Goal: Task Accomplishment & Management: Manage account settings

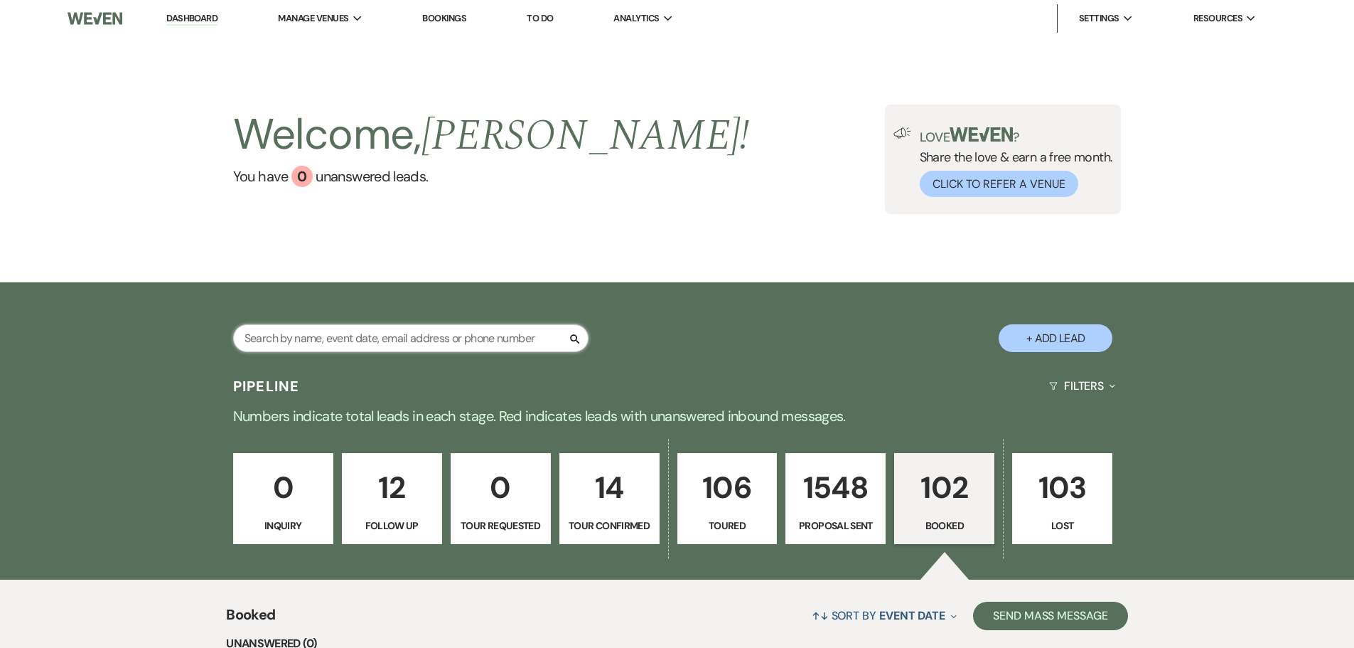
click at [390, 343] on input "text" at bounding box center [410, 338] width 355 height 28
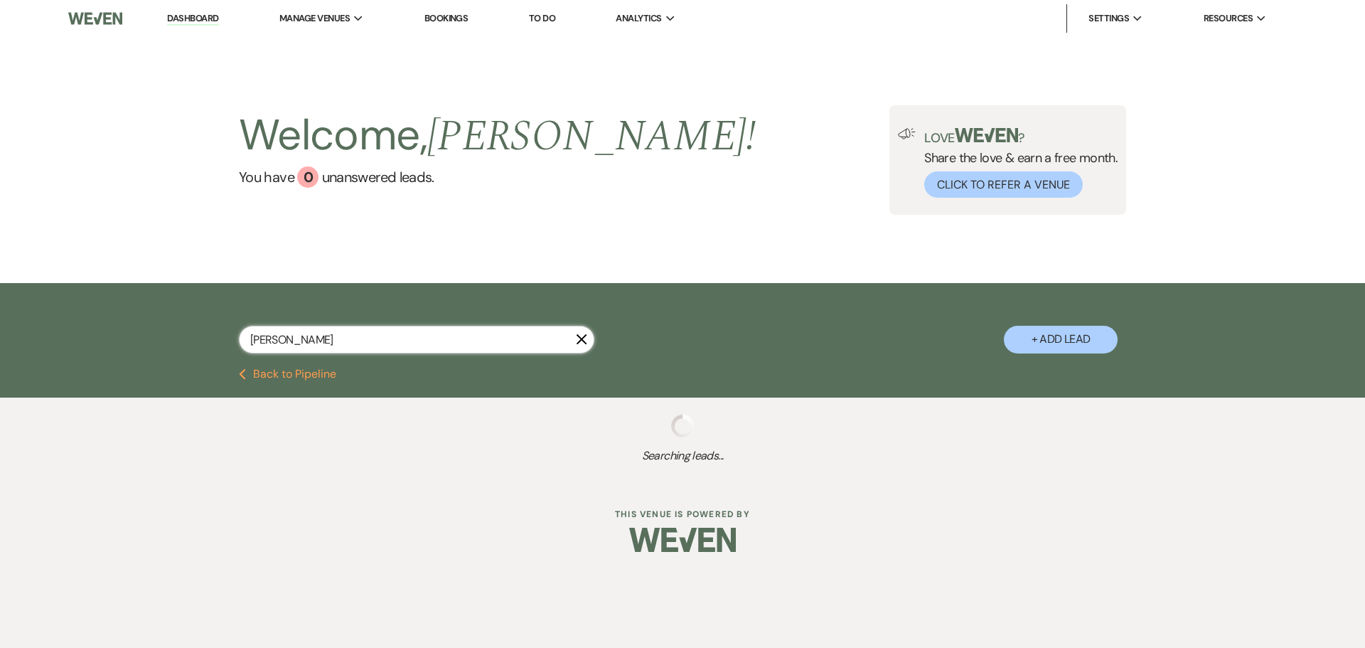
type input "buddy"
select select "6"
select select "8"
select select "4"
select select "8"
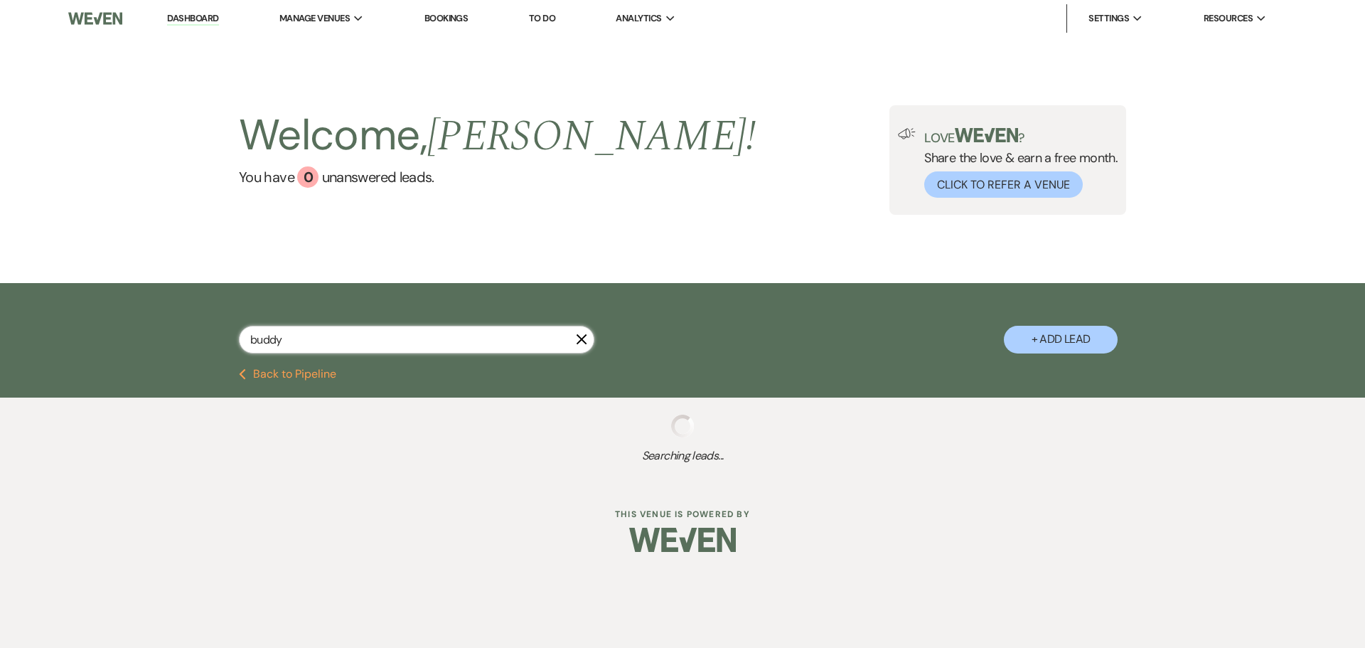
select select "3"
select select "6"
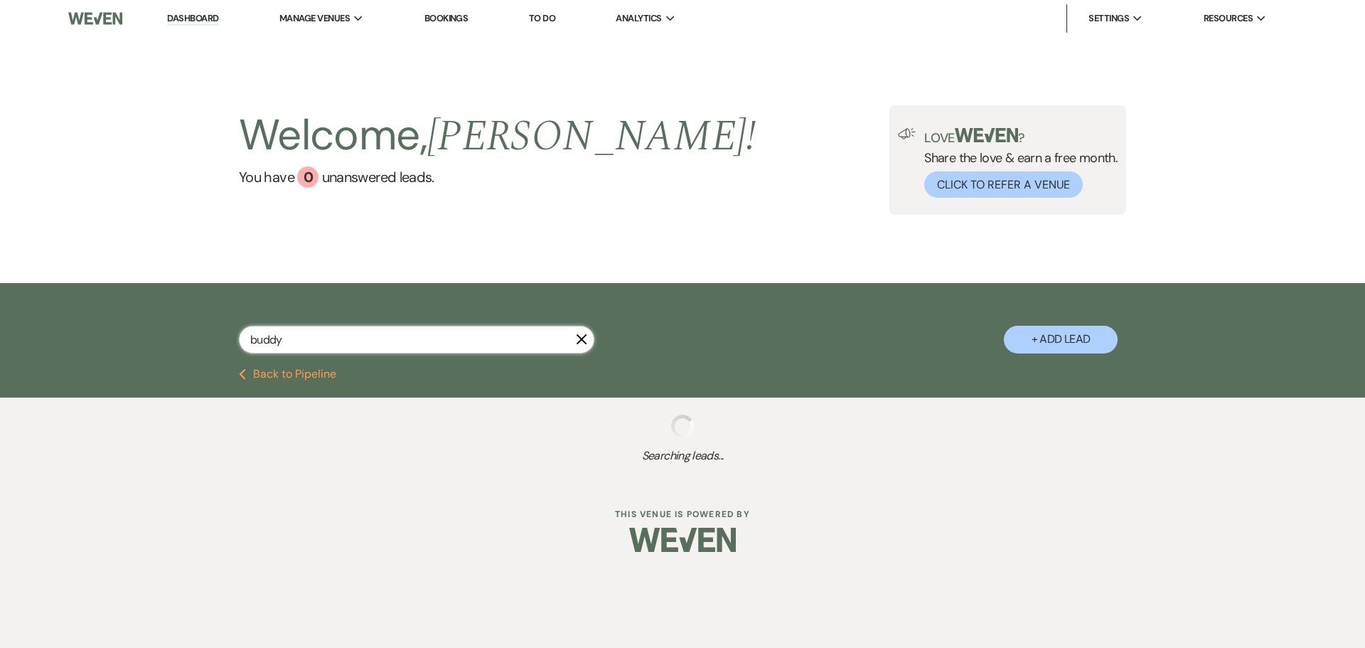
select select "6"
select select "8"
select select "1"
select select "6"
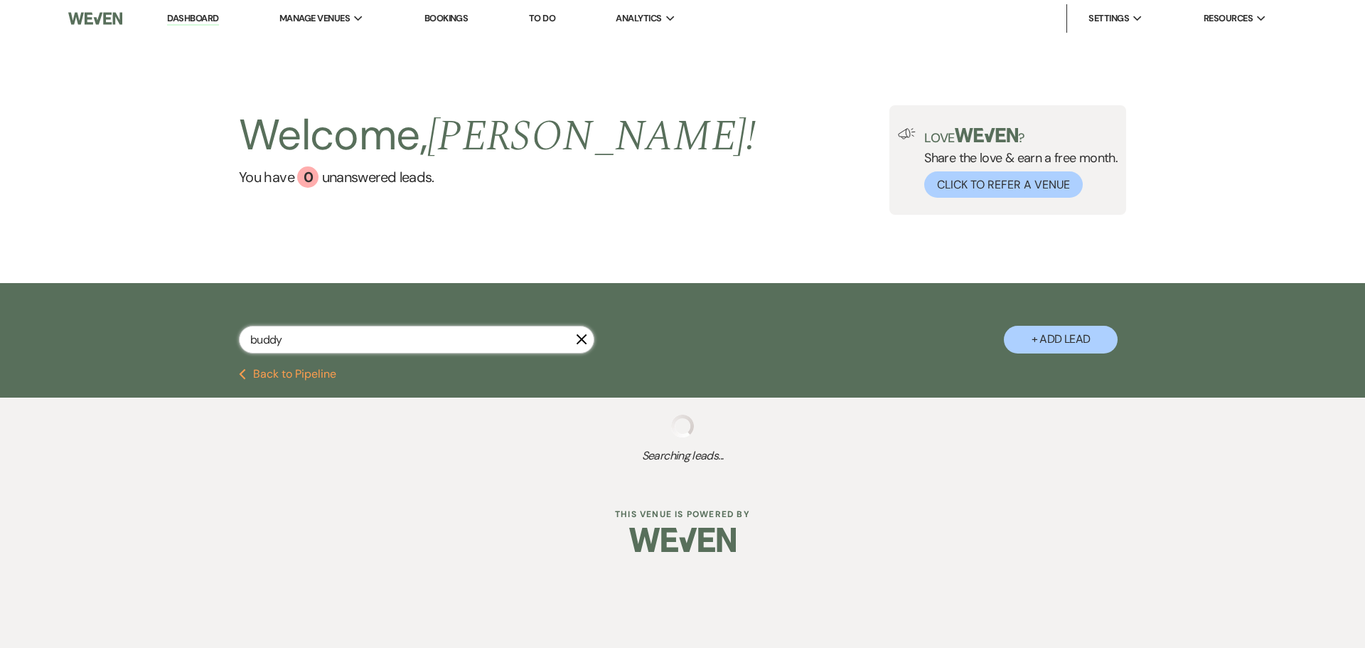
select select "6"
select select "8"
select select "3"
select select "6"
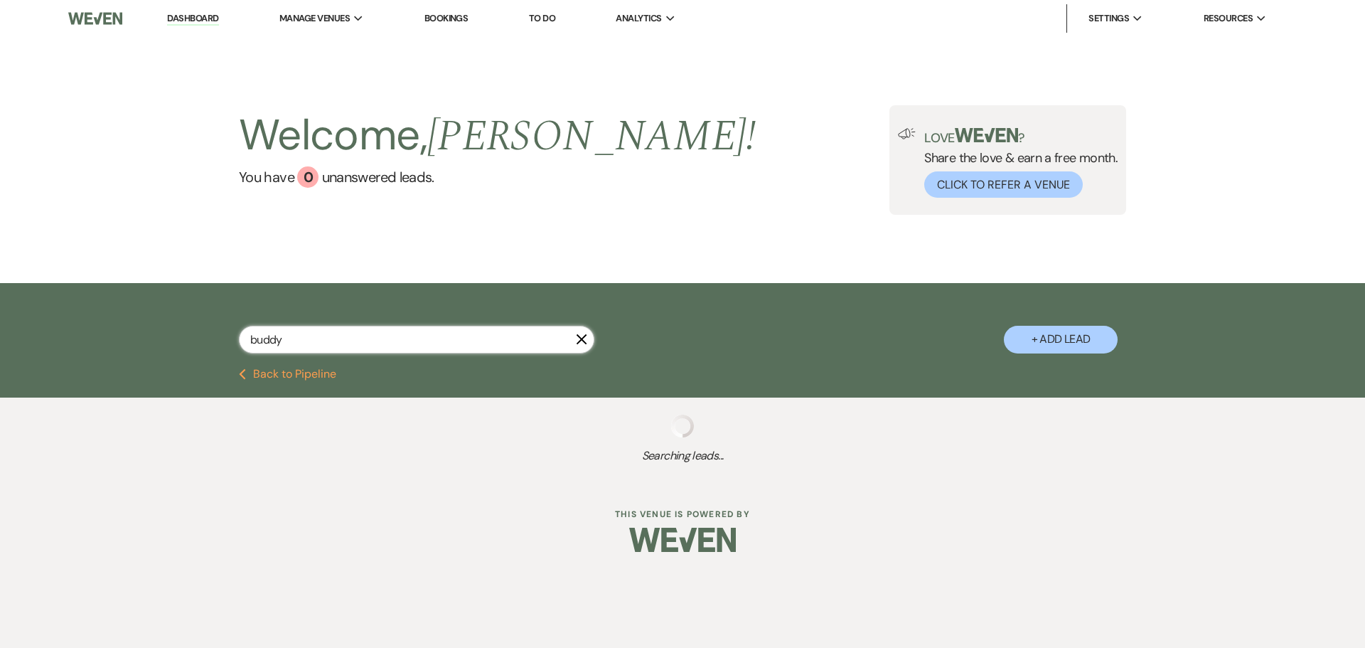
select select "6"
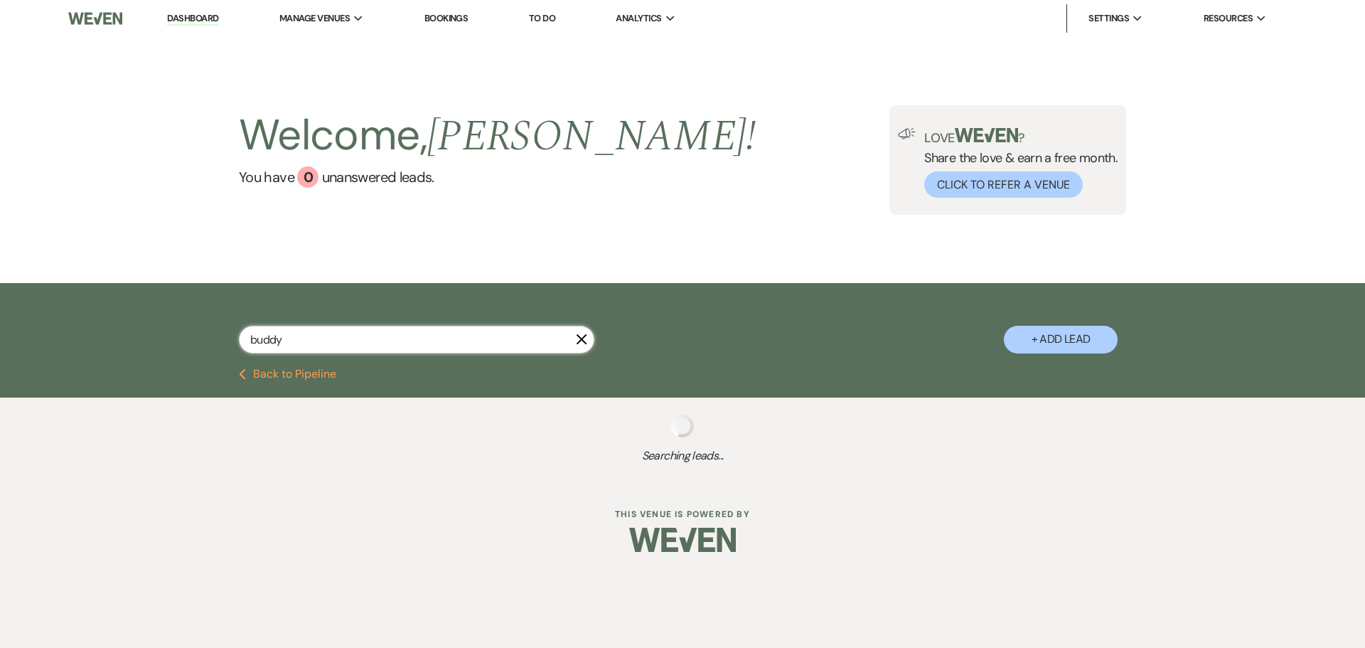
select select "5"
select select "6"
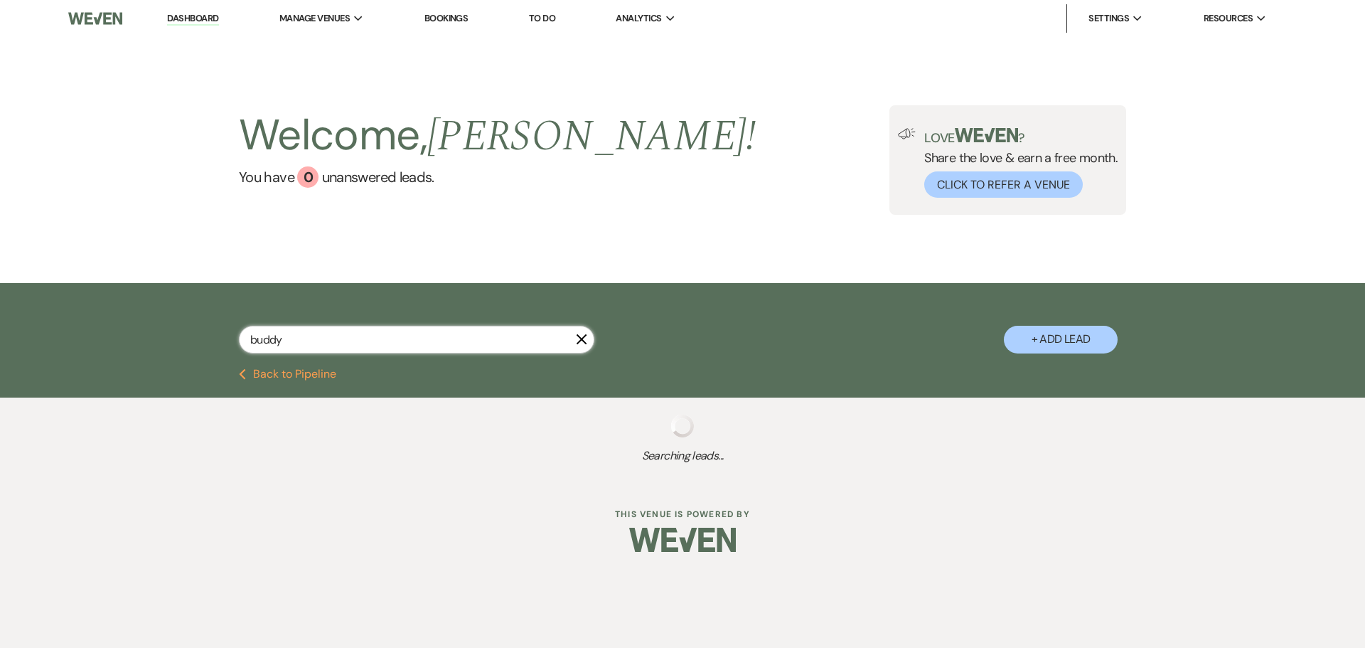
select select "8"
select select "6"
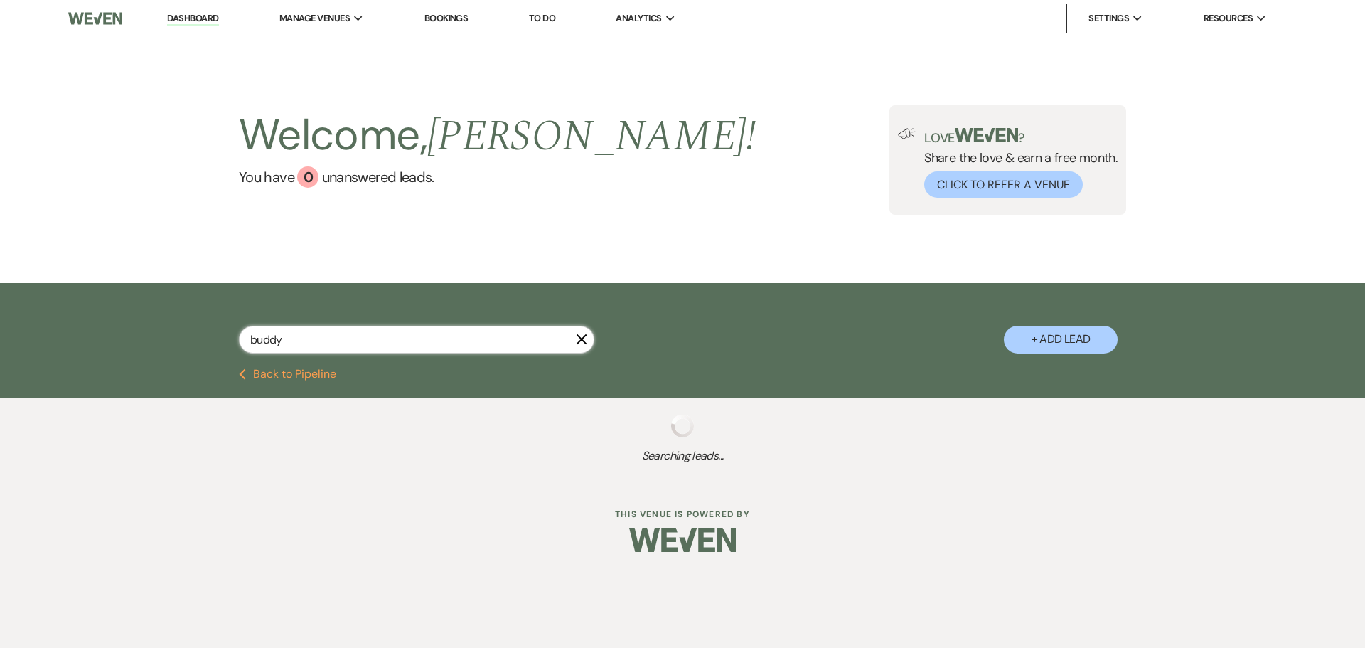
select select "6"
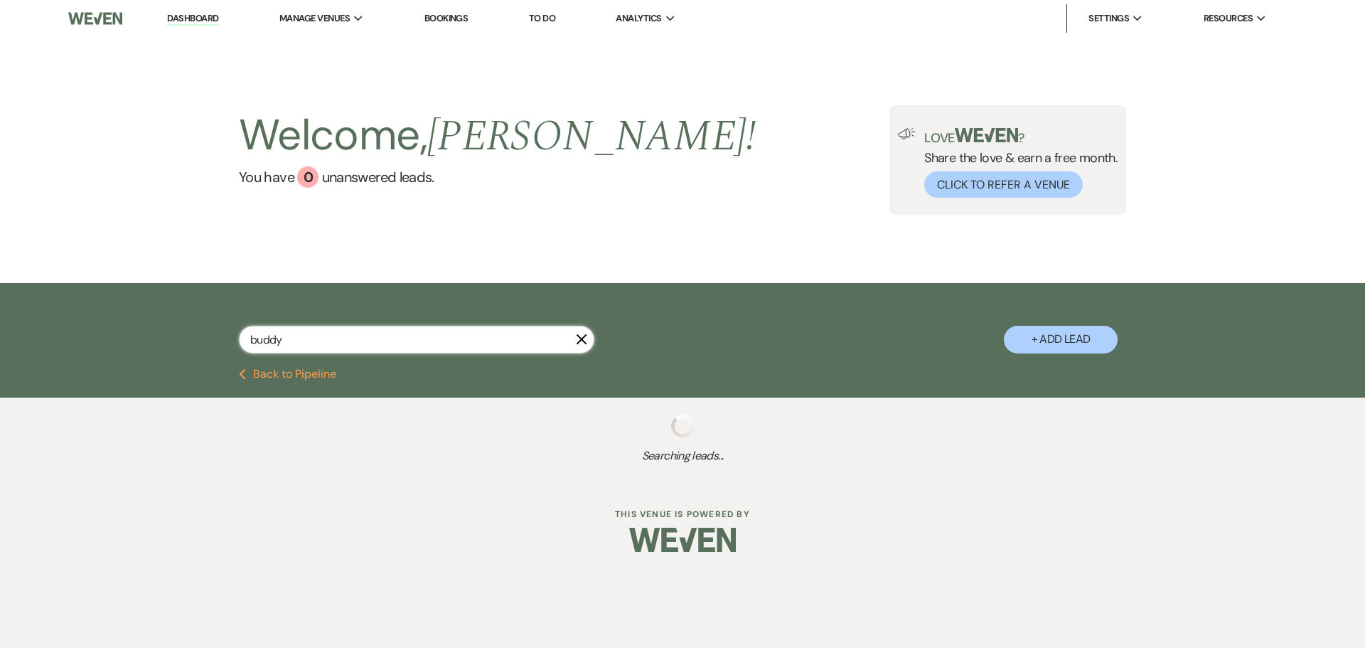
select select "8"
select select "6"
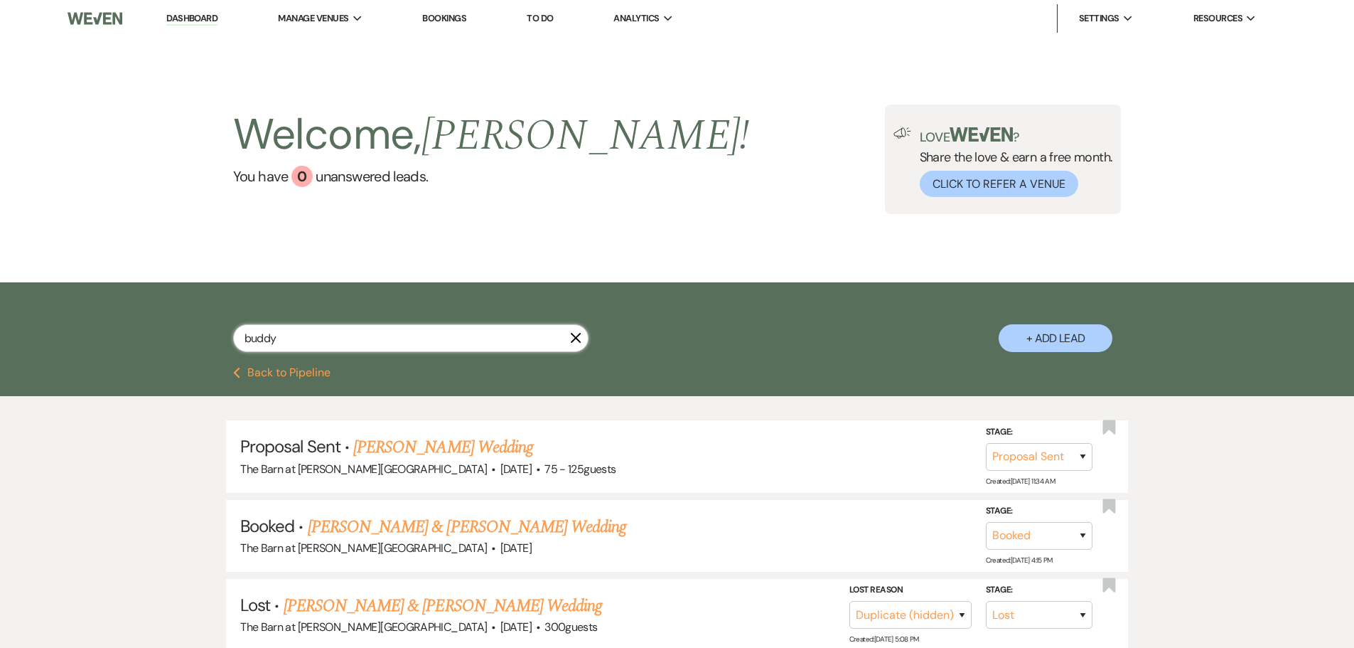
type input "buddy"
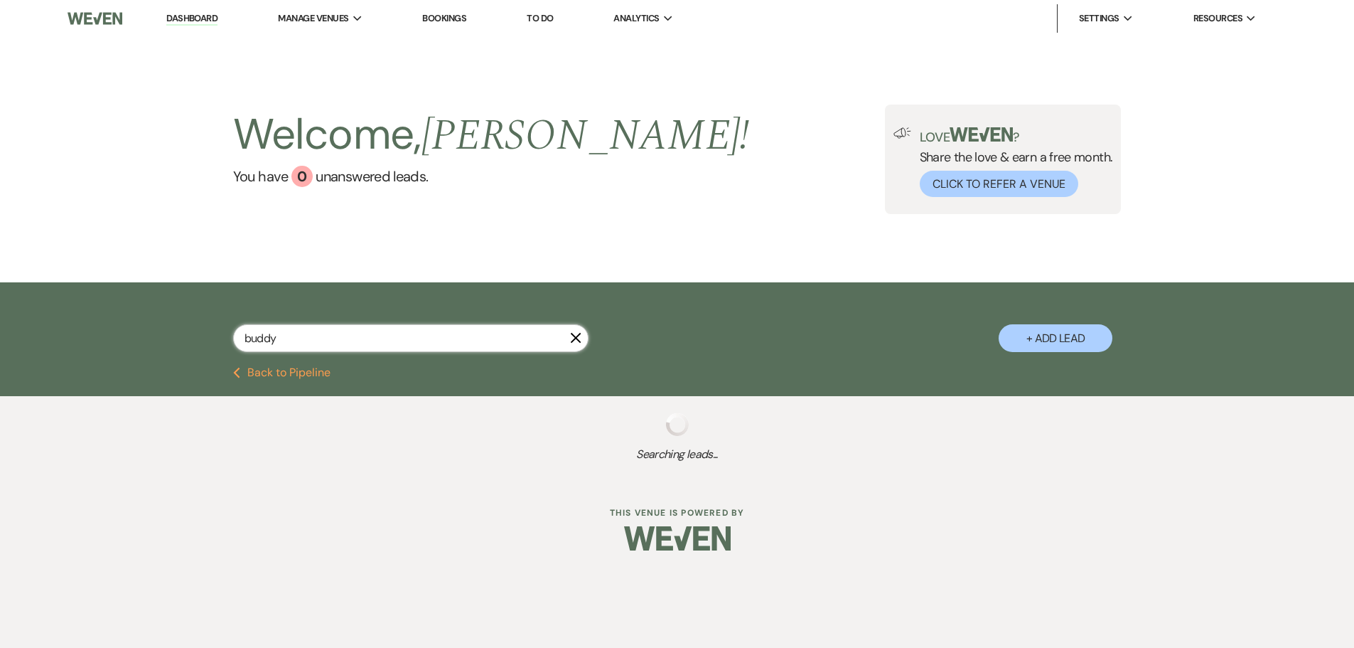
select select "8"
select select "4"
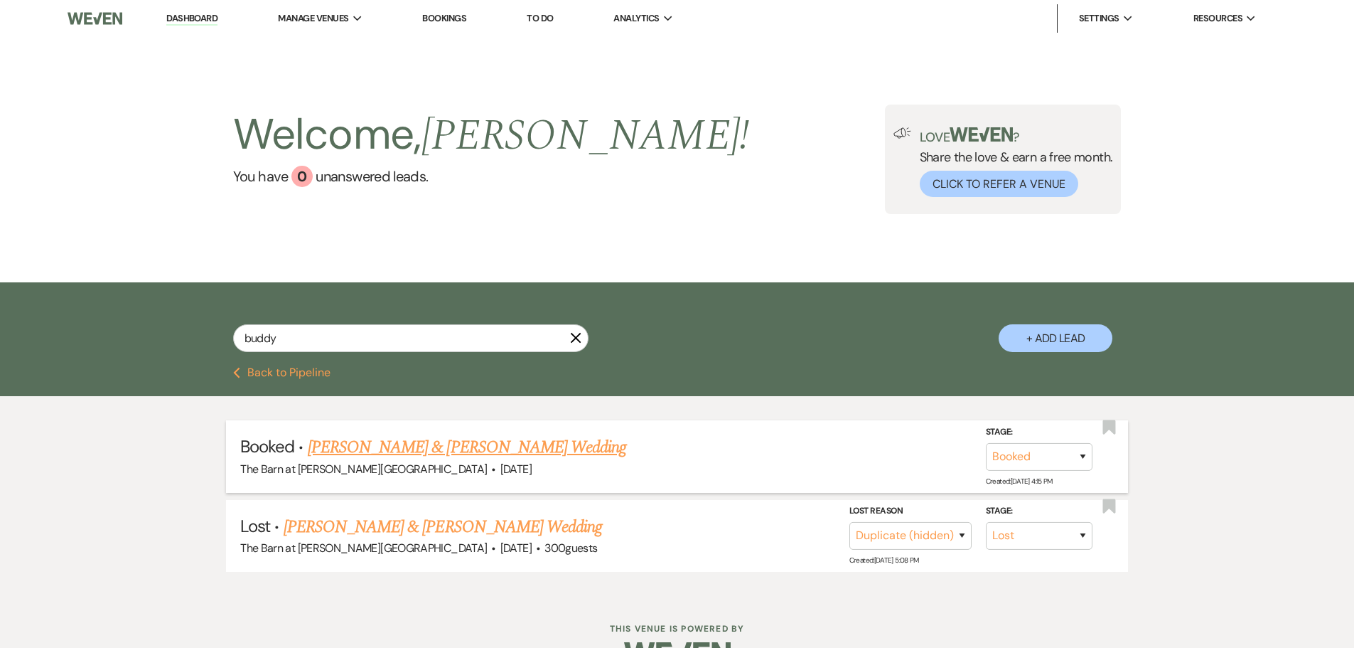
click at [481, 446] on link "[PERSON_NAME] & [PERSON_NAME] Wedding" at bounding box center [467, 447] width 318 height 26
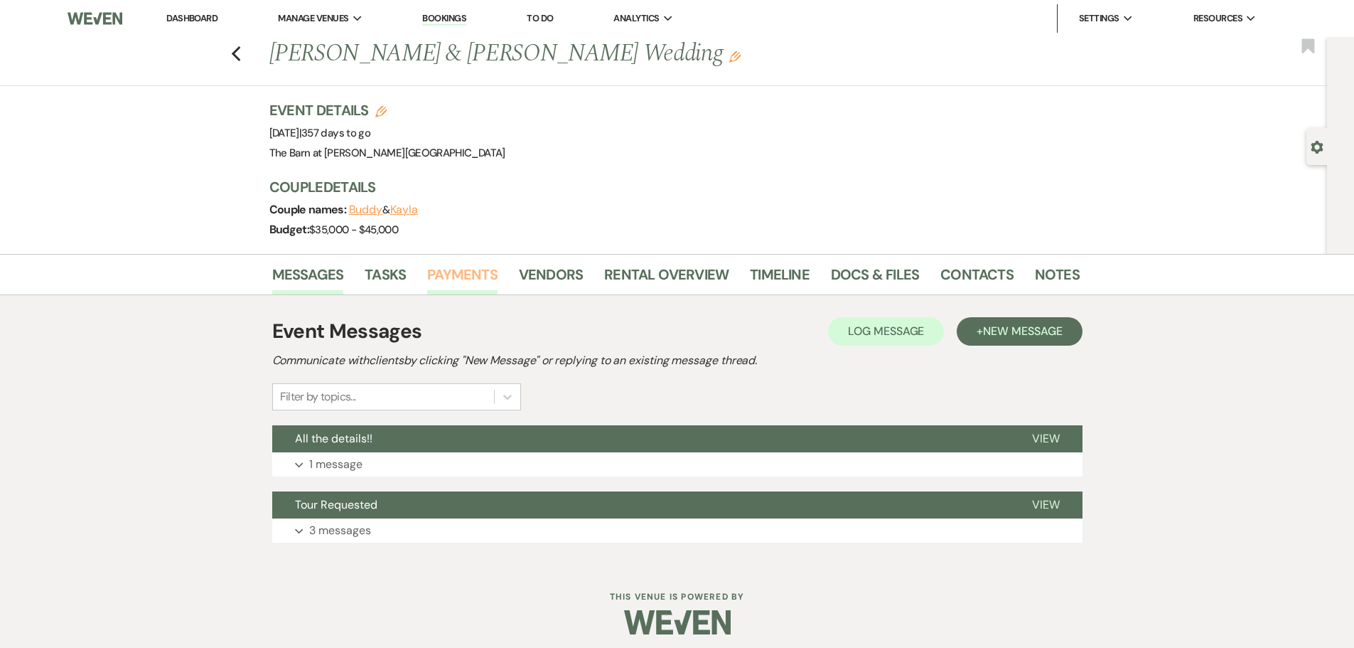
click at [454, 273] on link "Payments" at bounding box center [462, 278] width 70 height 31
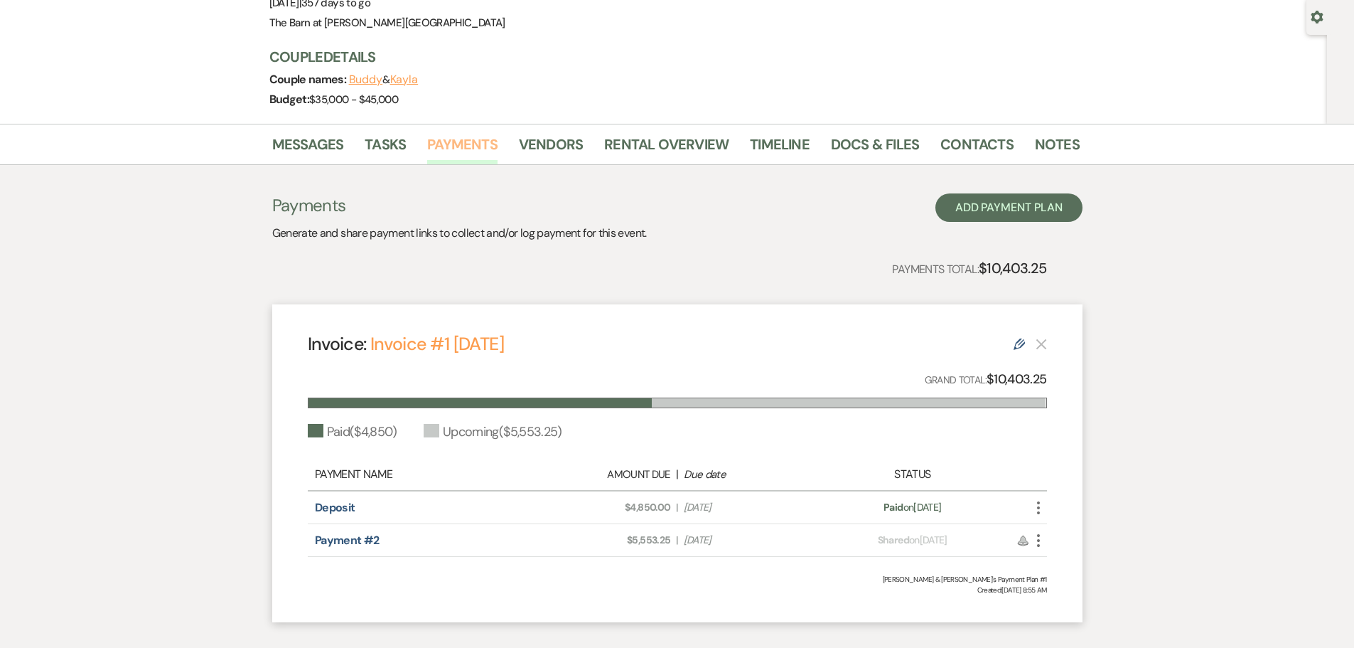
scroll to position [142, 0]
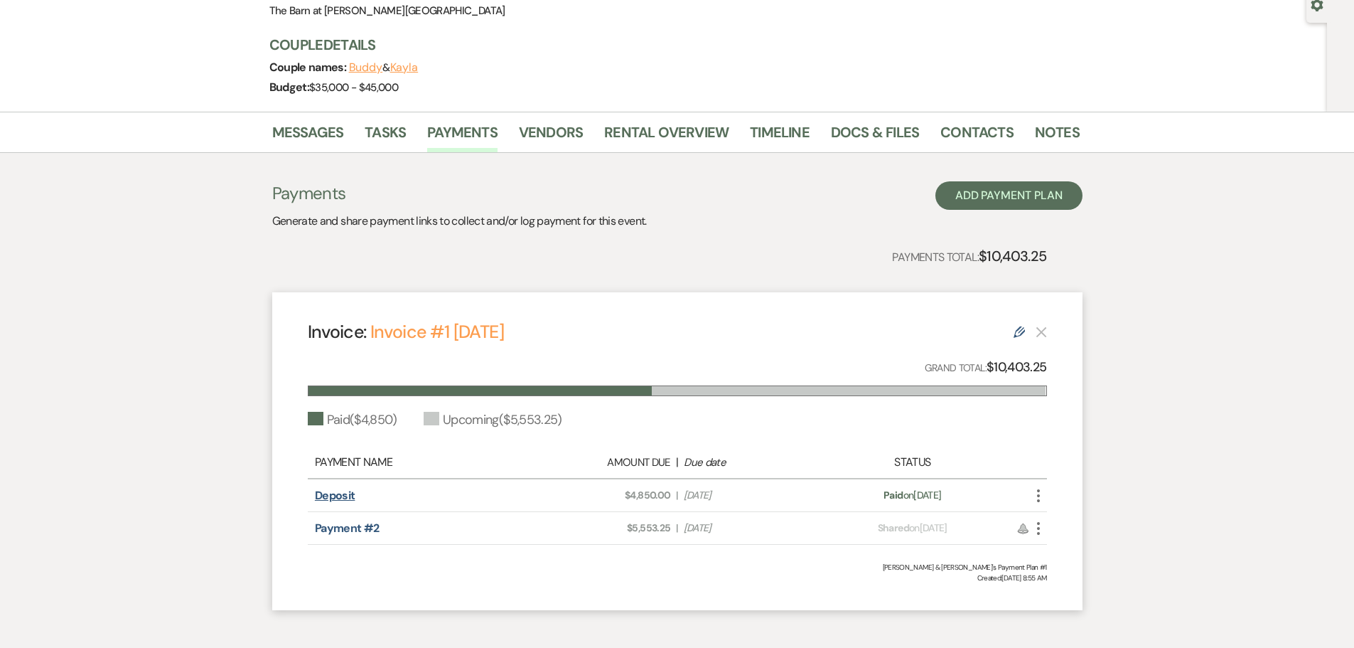
click at [343, 495] on link "Deposit" at bounding box center [335, 495] width 41 height 15
